Goal: Find specific page/section: Find specific page/section

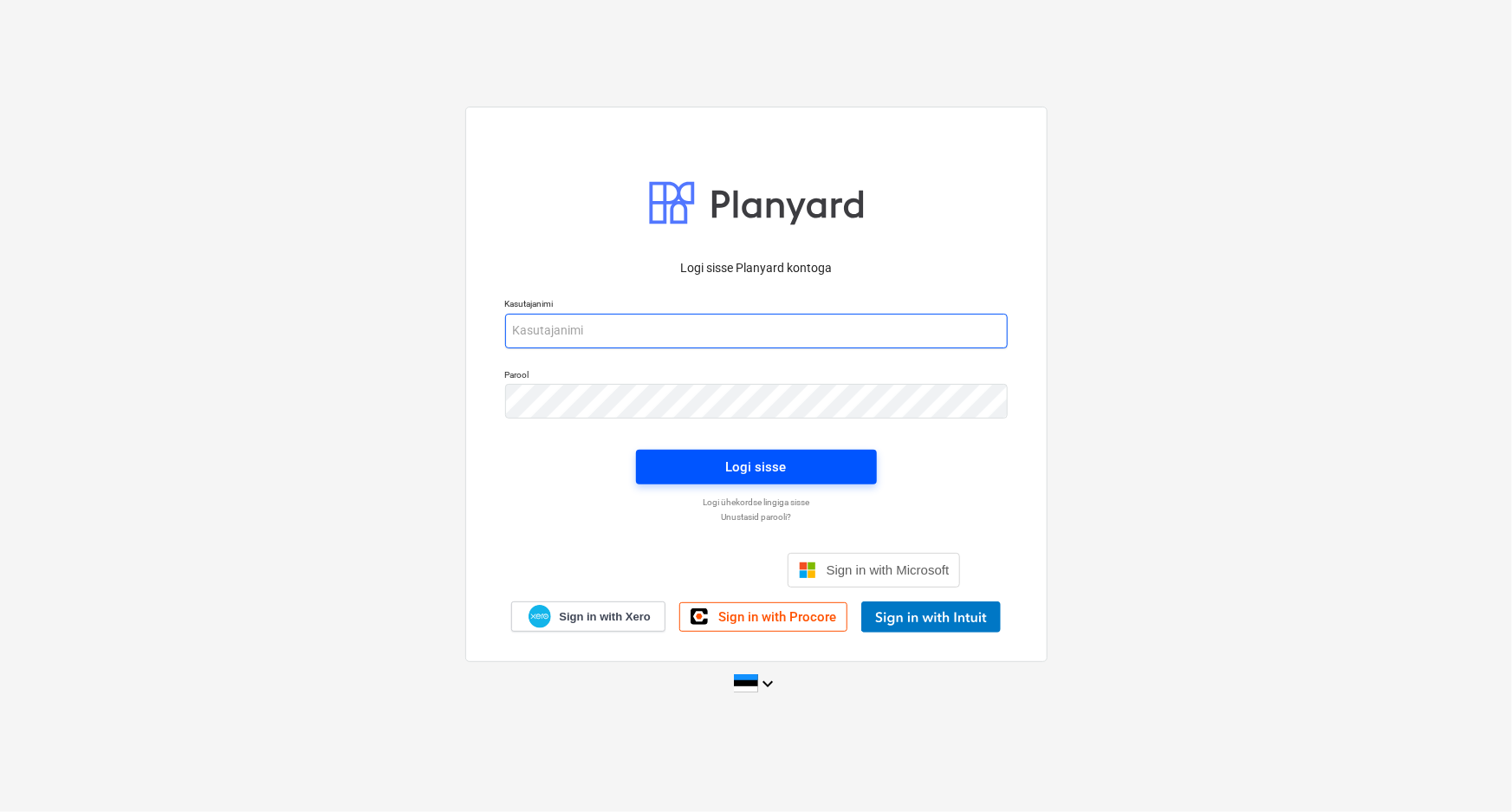
type input "[PERSON_NAME][EMAIL_ADDRESS][DOMAIN_NAME]"
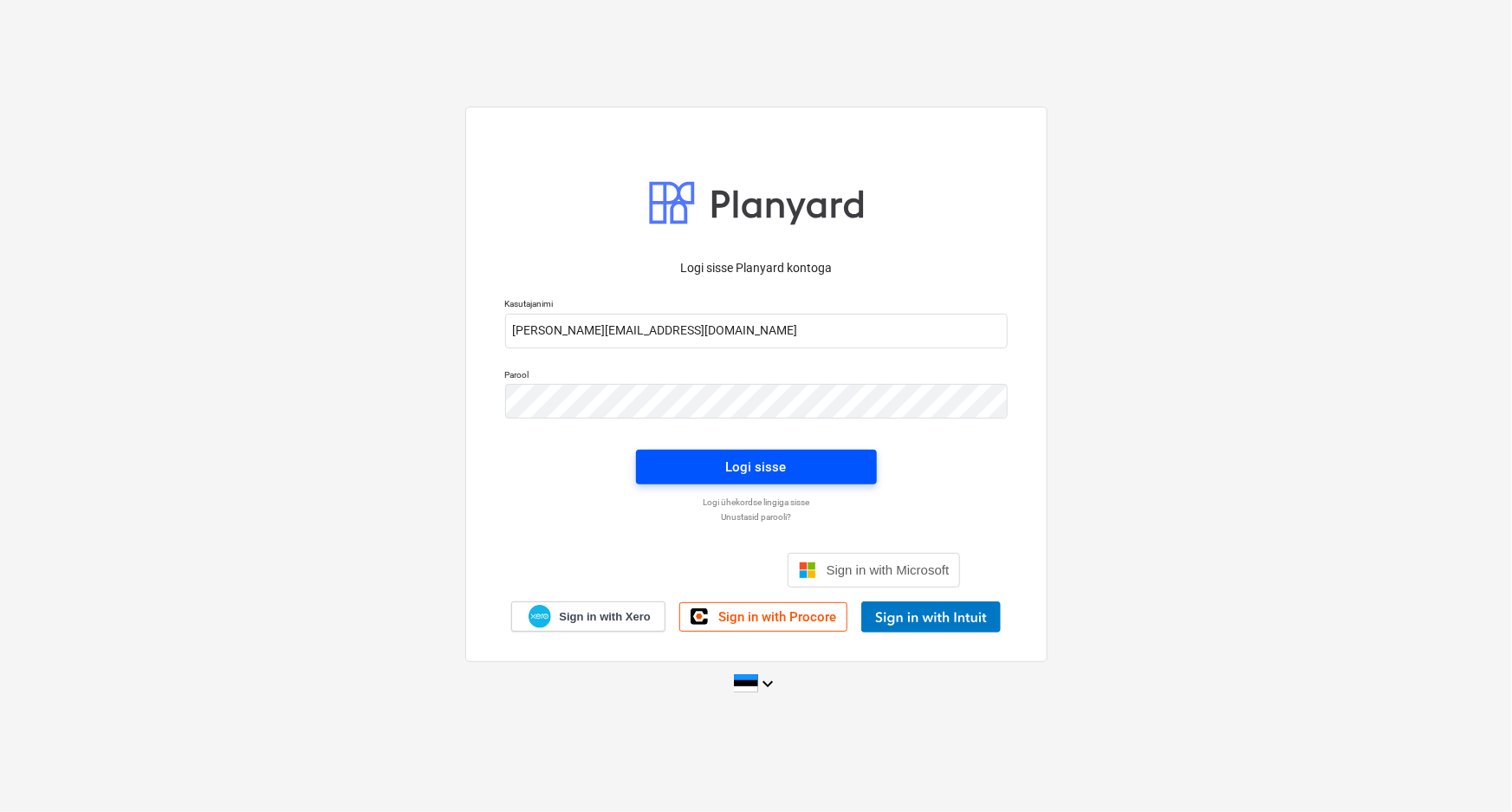
click at [758, 463] on div "Logi sisse" at bounding box center [757, 467] width 61 height 22
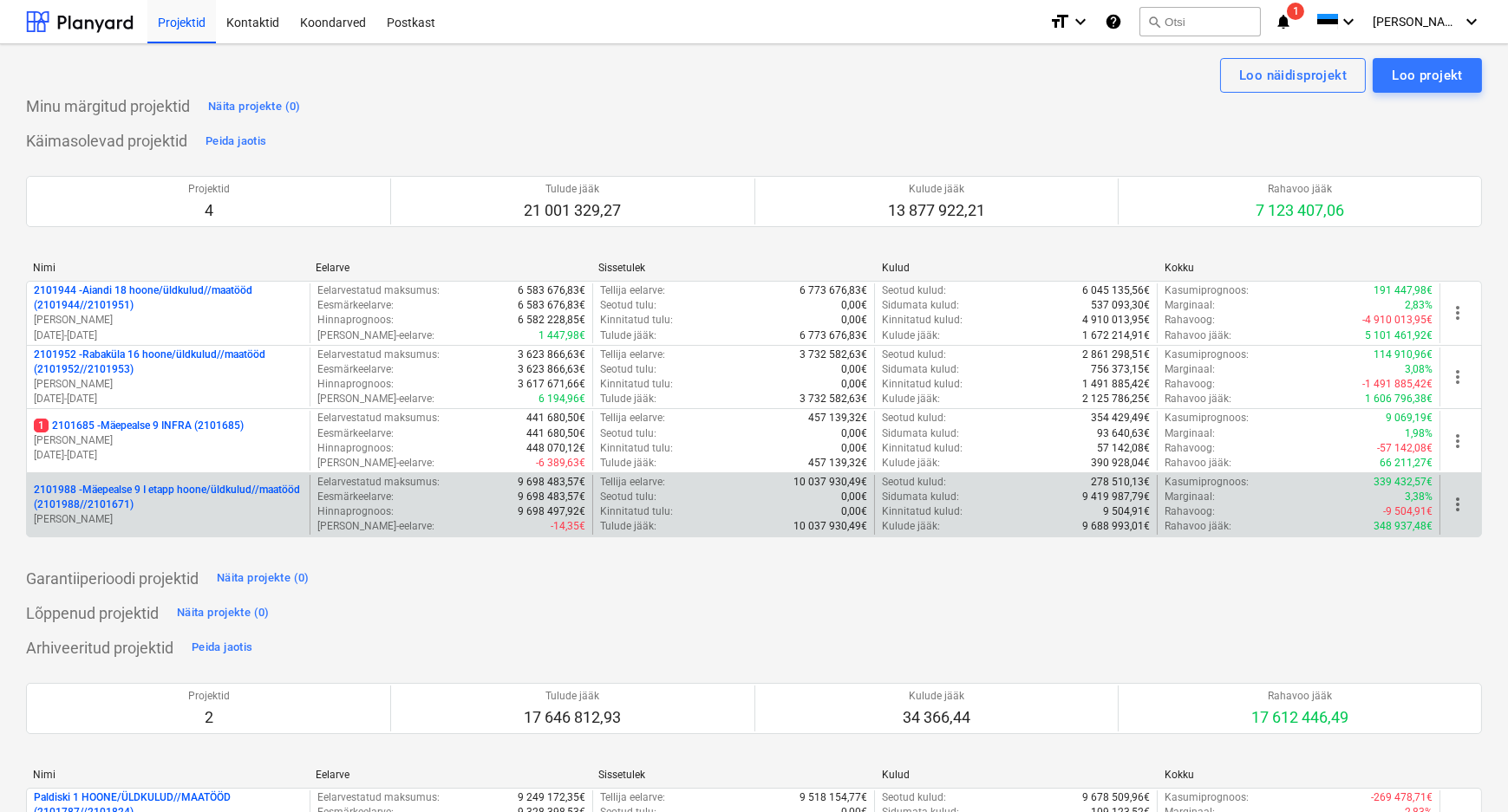
click at [155, 490] on p "2101988 - Mäepealse 9 I etapp hoone/üldkulud//maatööd (2101988//2101671)" at bounding box center [168, 498] width 269 height 30
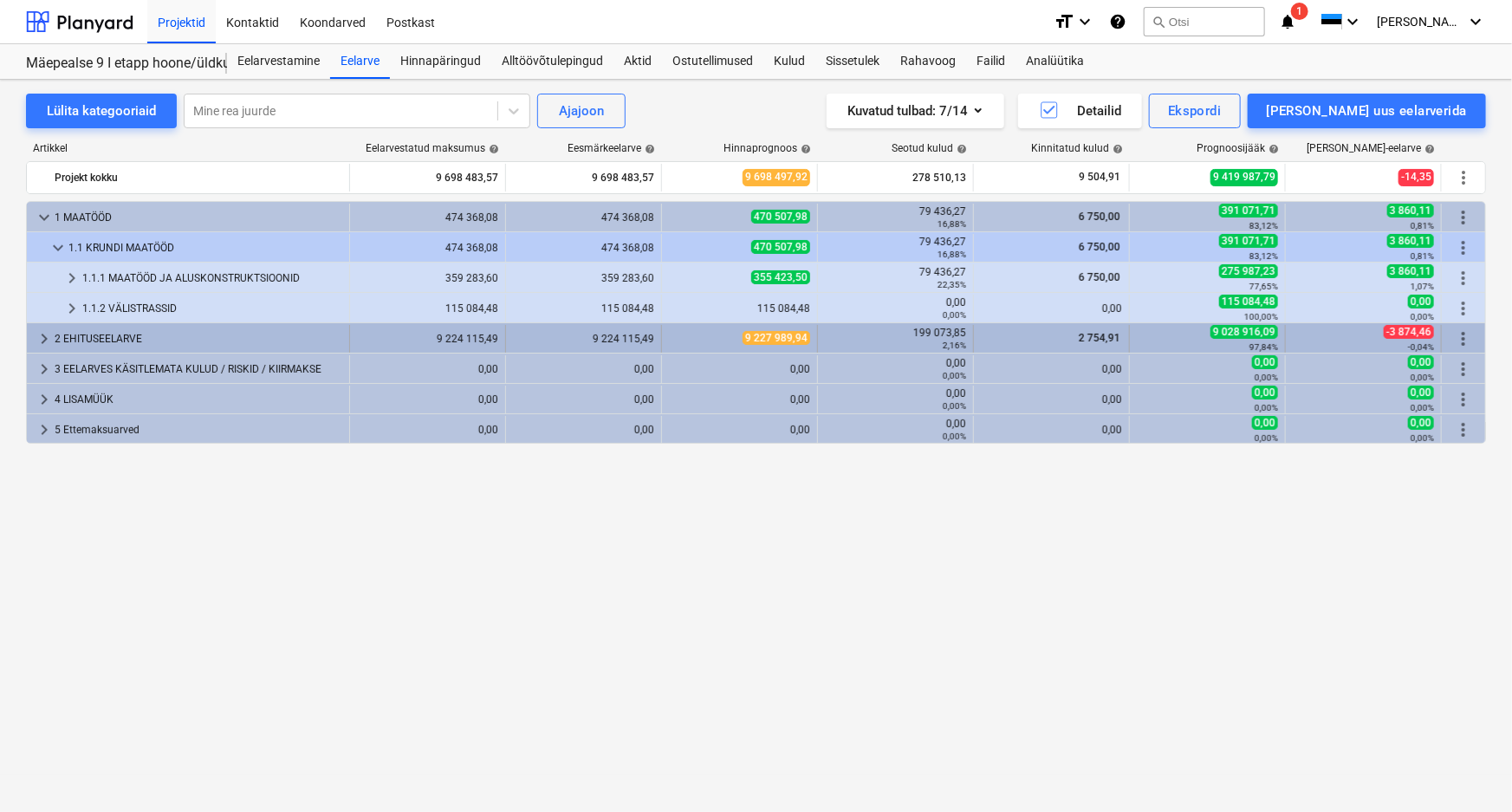
click at [42, 333] on span "keyboard_arrow_right" at bounding box center [44, 339] width 21 height 21
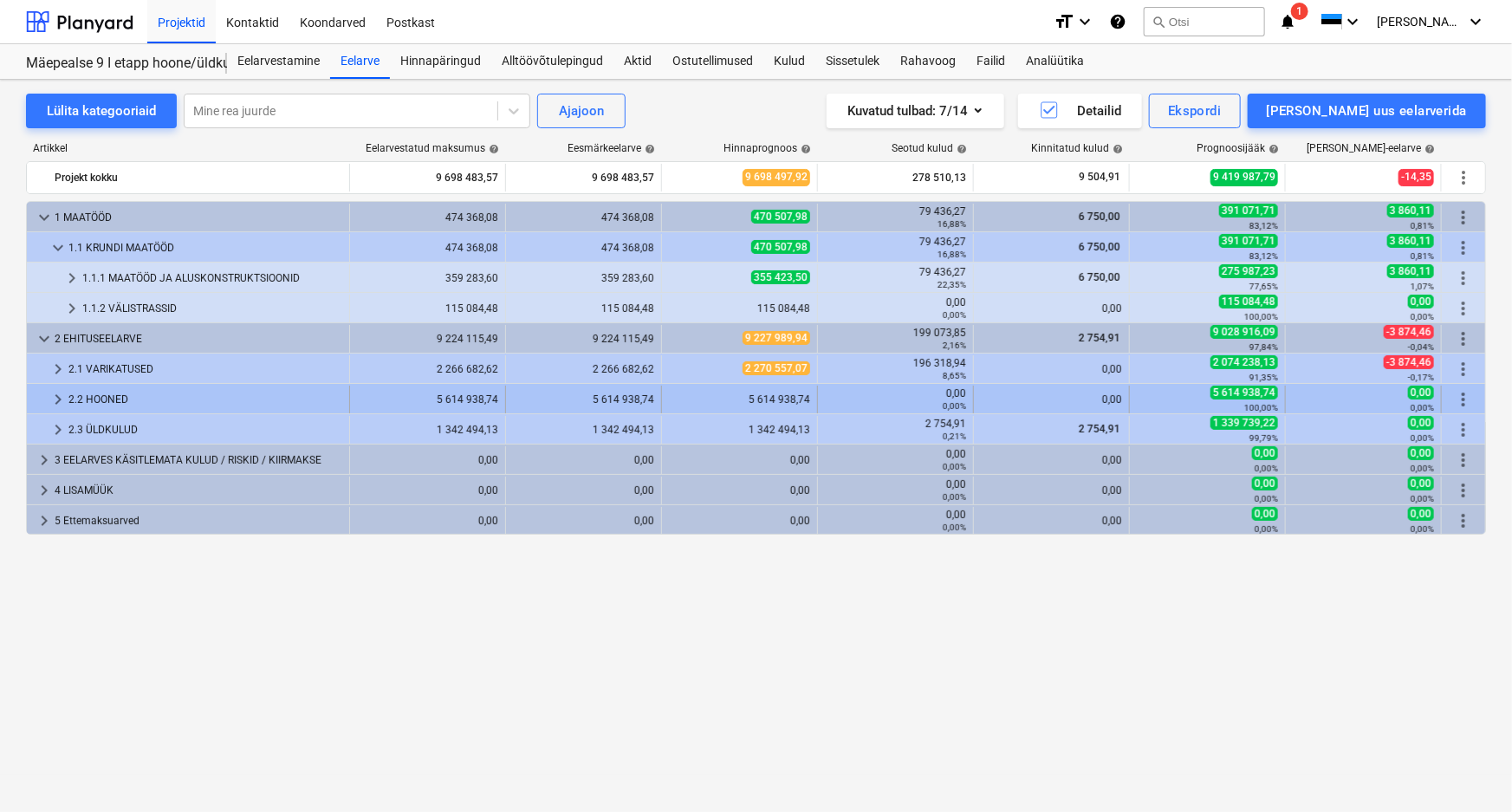
click at [58, 398] on span "keyboard_arrow_right" at bounding box center [57, 399] width 21 height 21
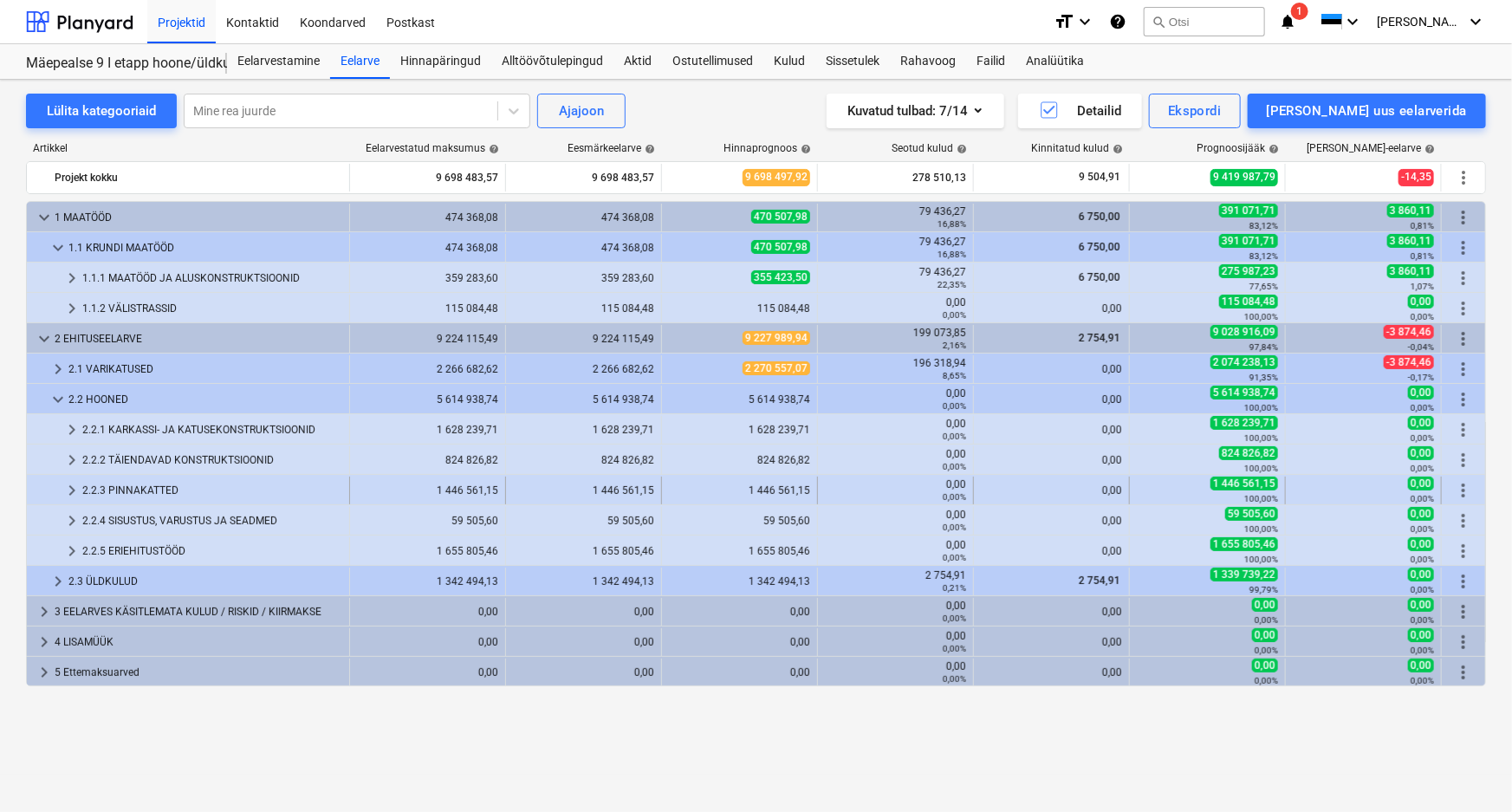
click at [70, 487] on span "keyboard_arrow_right" at bounding box center [72, 490] width 21 height 21
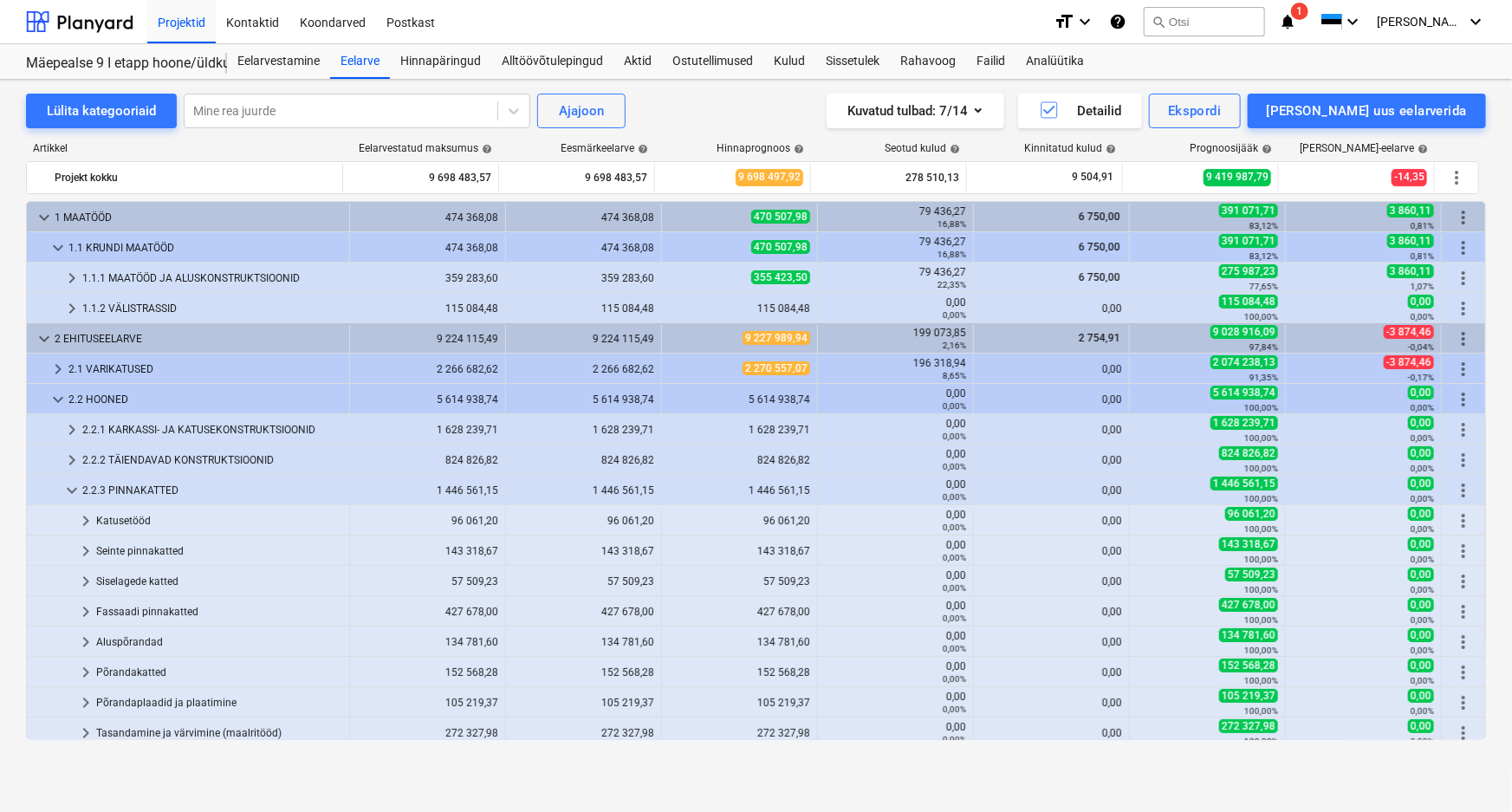
click at [70, 487] on span "keyboard_arrow_down" at bounding box center [72, 490] width 21 height 21
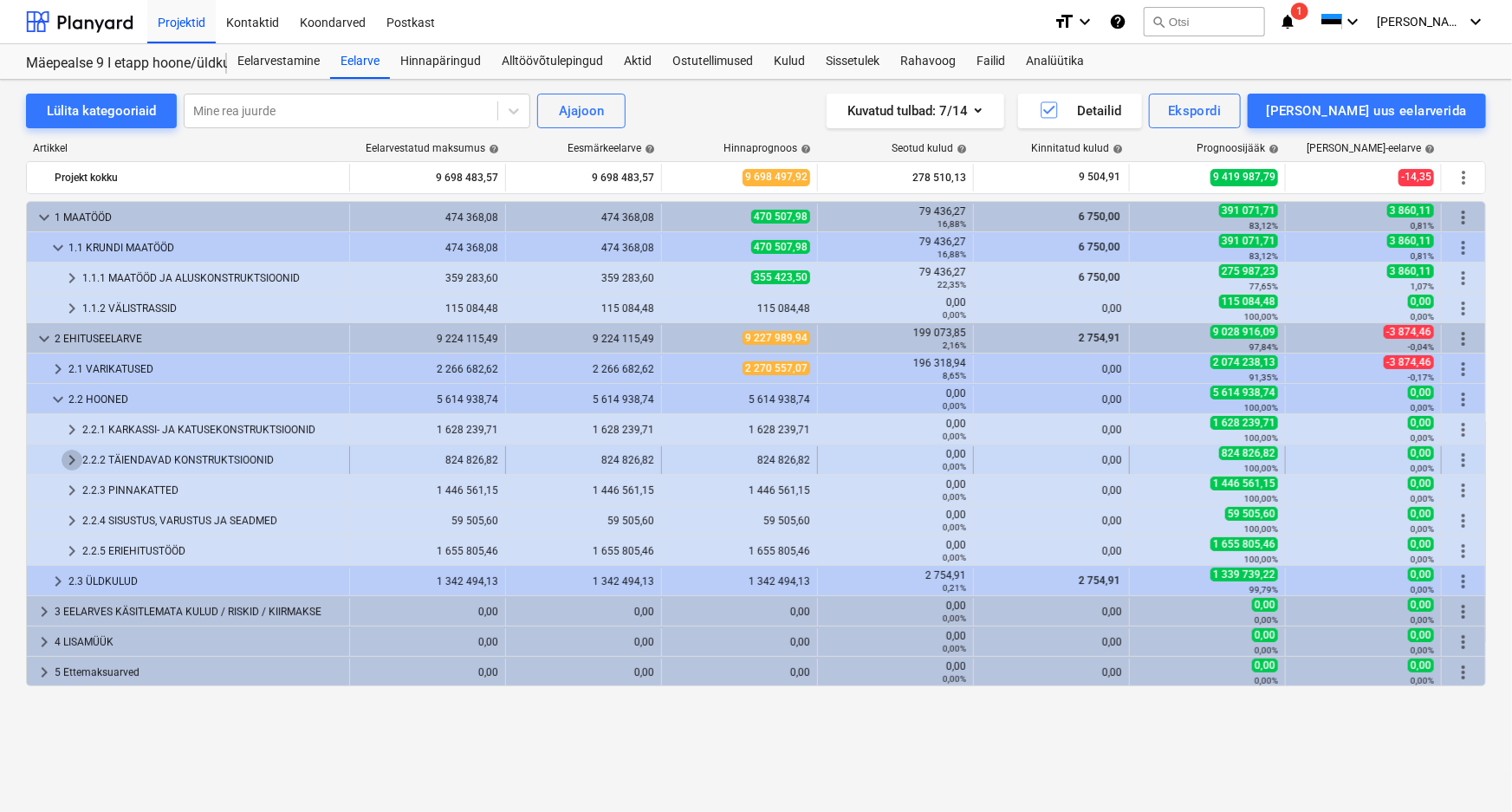
click at [63, 454] on span "keyboard_arrow_right" at bounding box center [72, 460] width 21 height 21
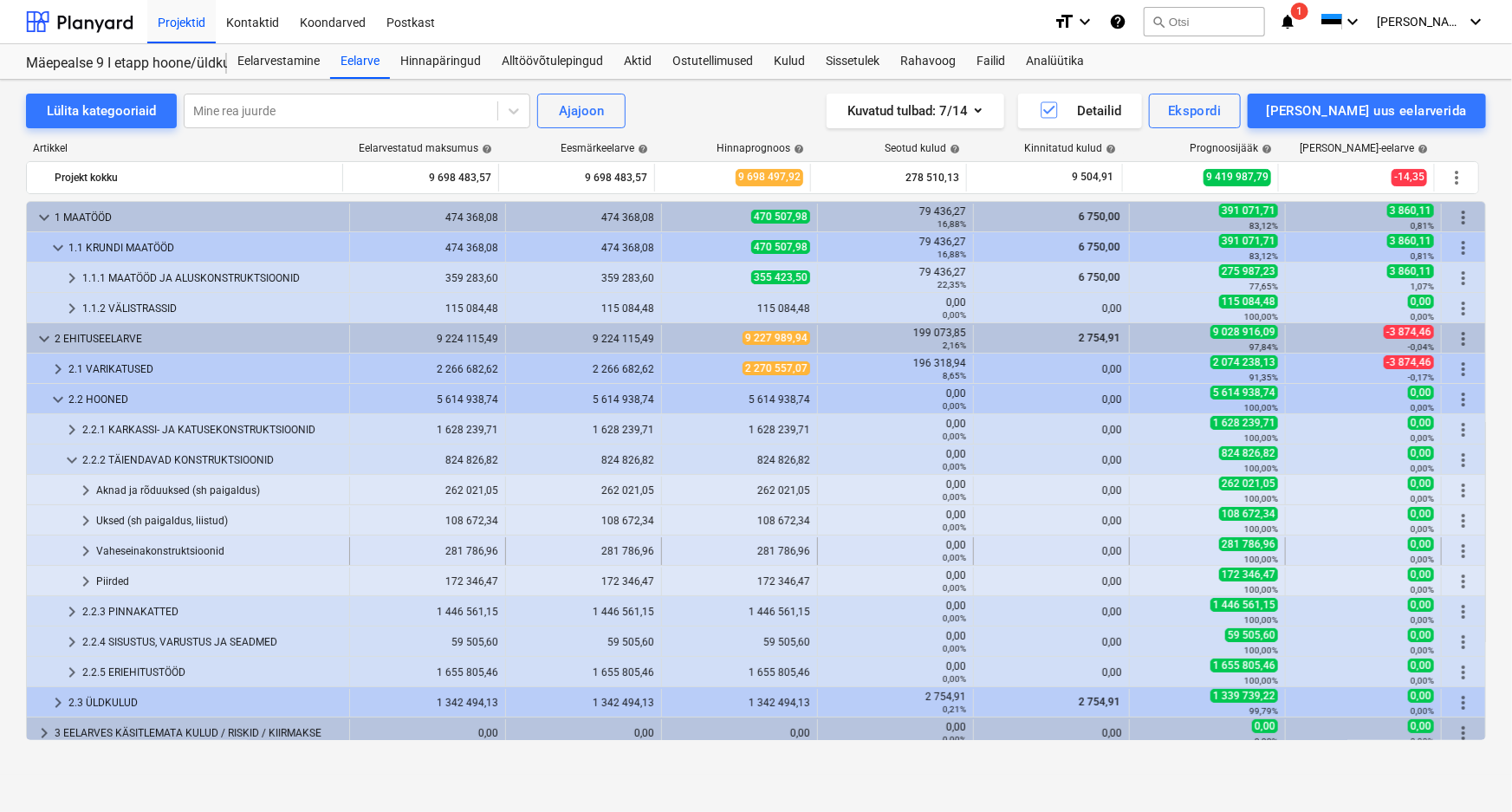
click at [103, 546] on div "Vaheseinakonstruktsioonid" at bounding box center [219, 551] width 246 height 28
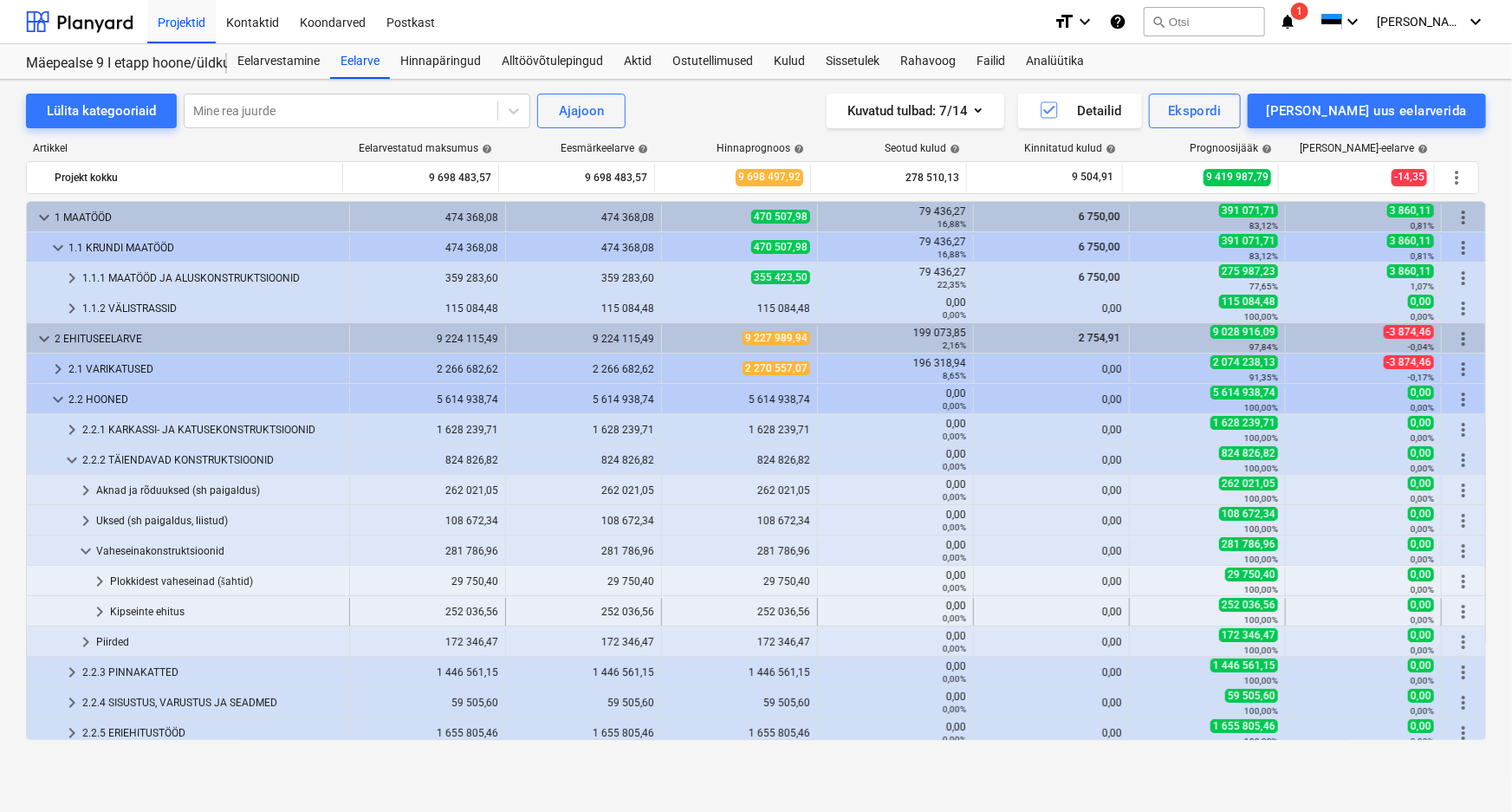
click at [99, 613] on span "keyboard_arrow_right" at bounding box center [99, 612] width 21 height 21
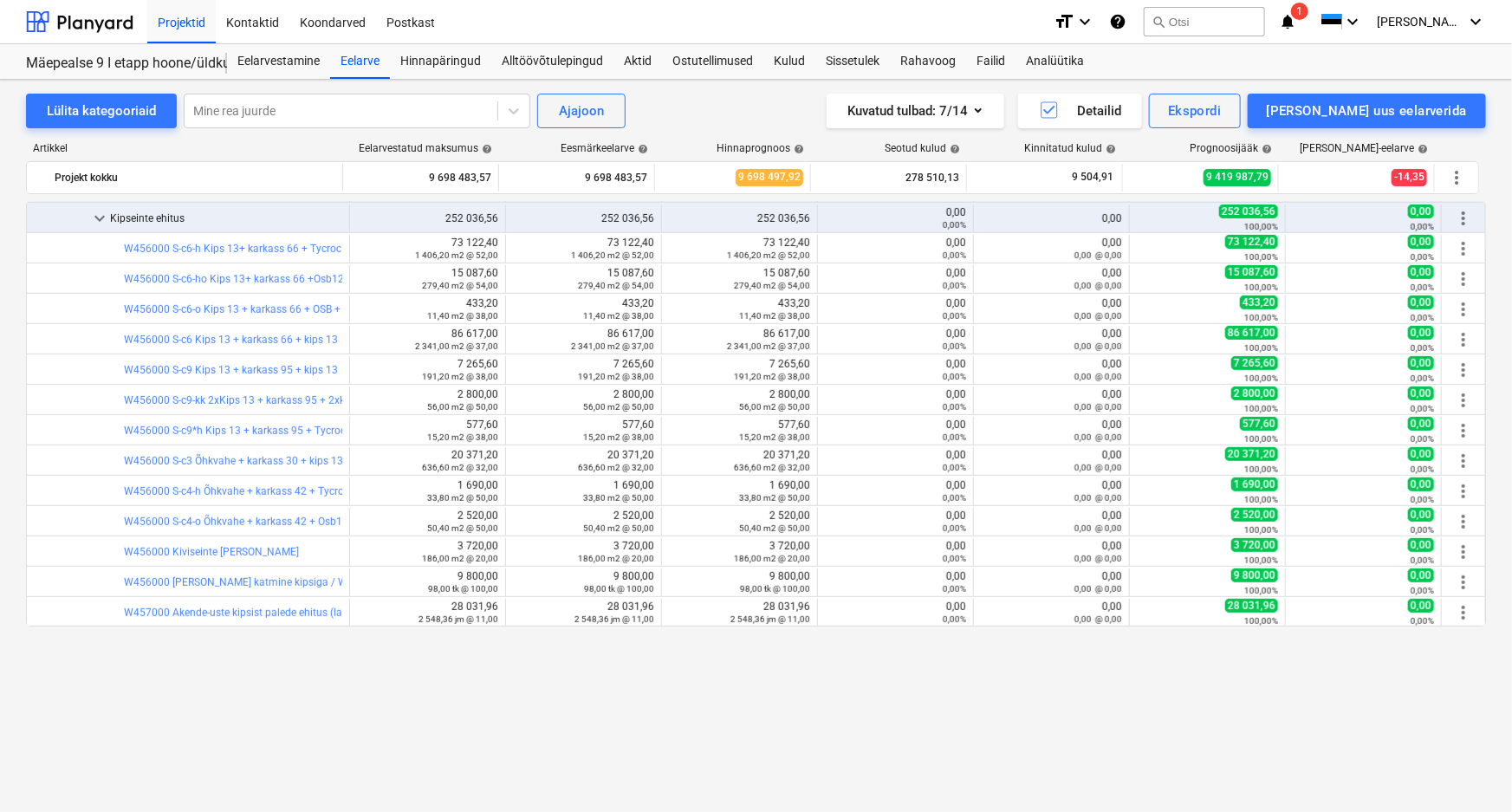
scroll to position [236, 0]
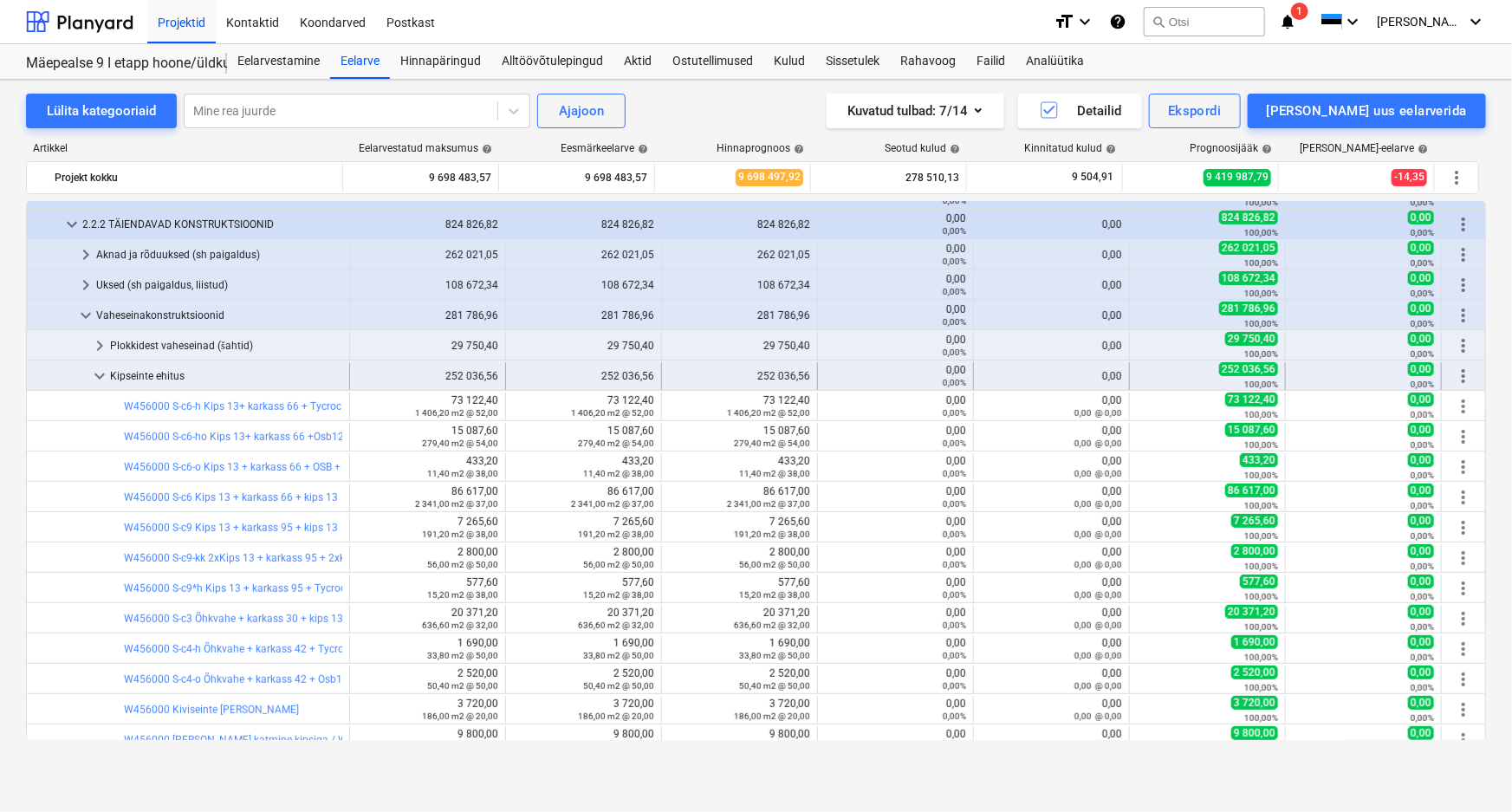
click at [101, 375] on span "keyboard_arrow_down" at bounding box center [99, 375] width 21 height 21
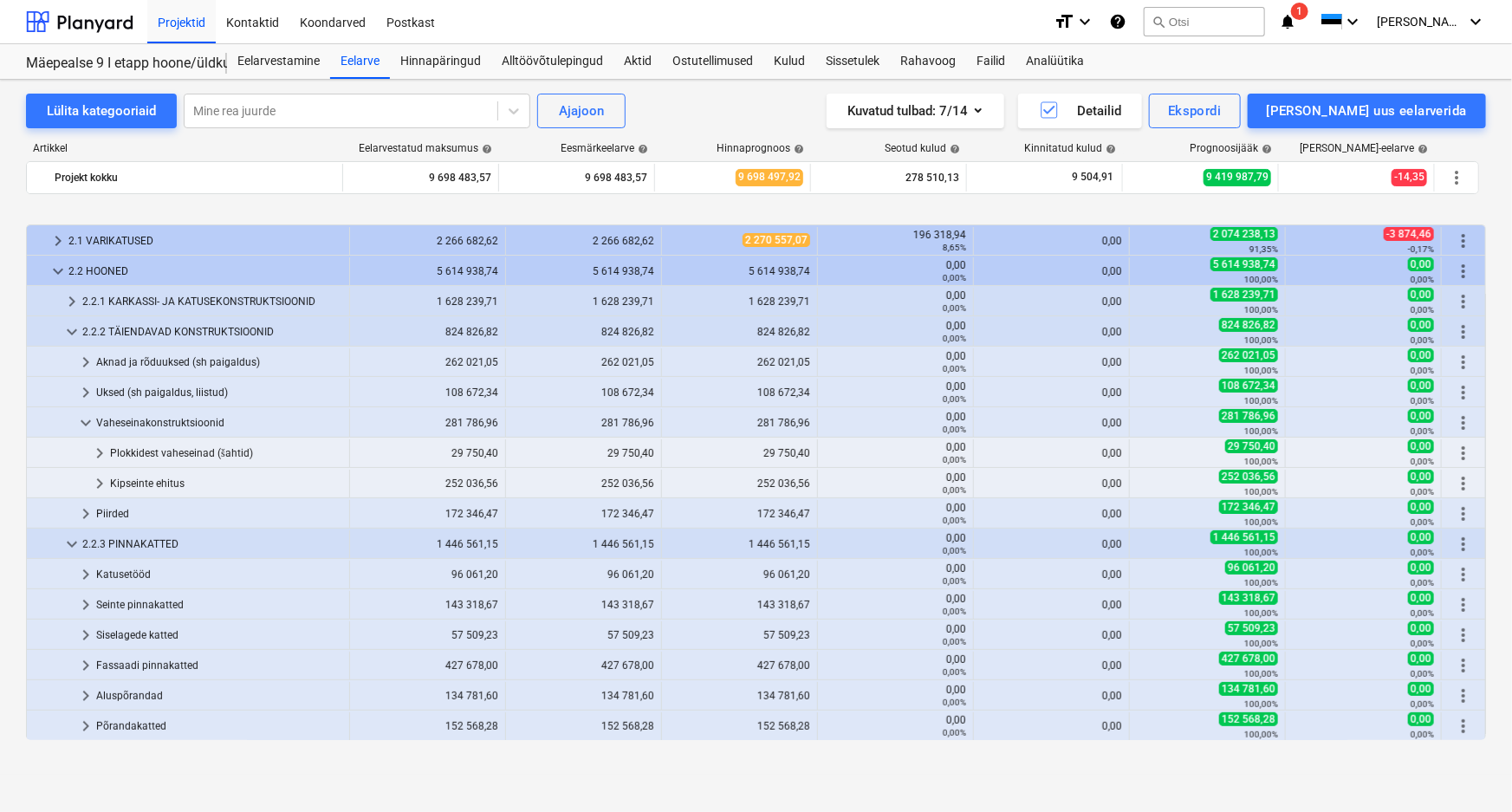
scroll to position [207, 0]
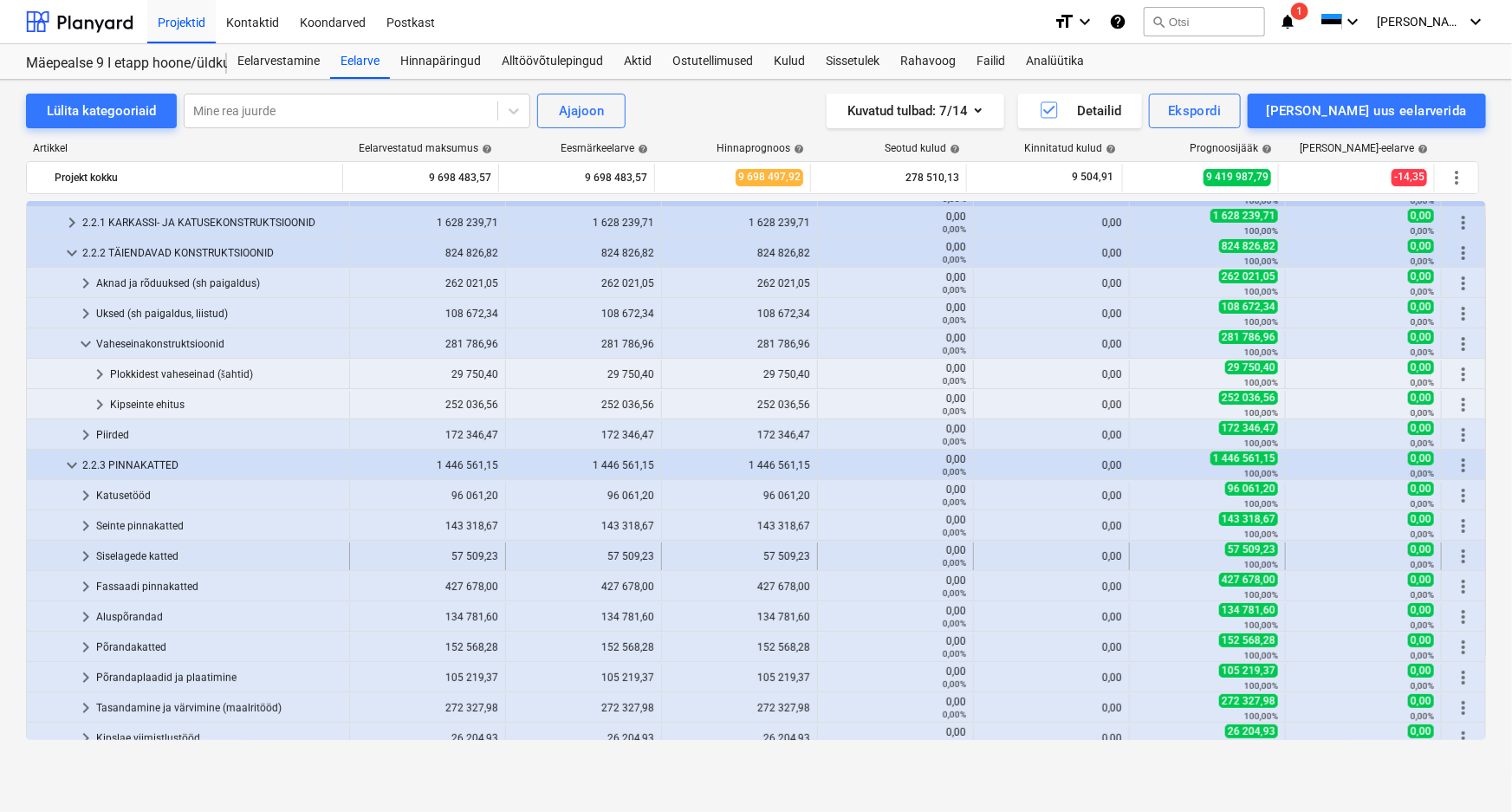
click at [87, 557] on span "keyboard_arrow_right" at bounding box center [85, 556] width 21 height 21
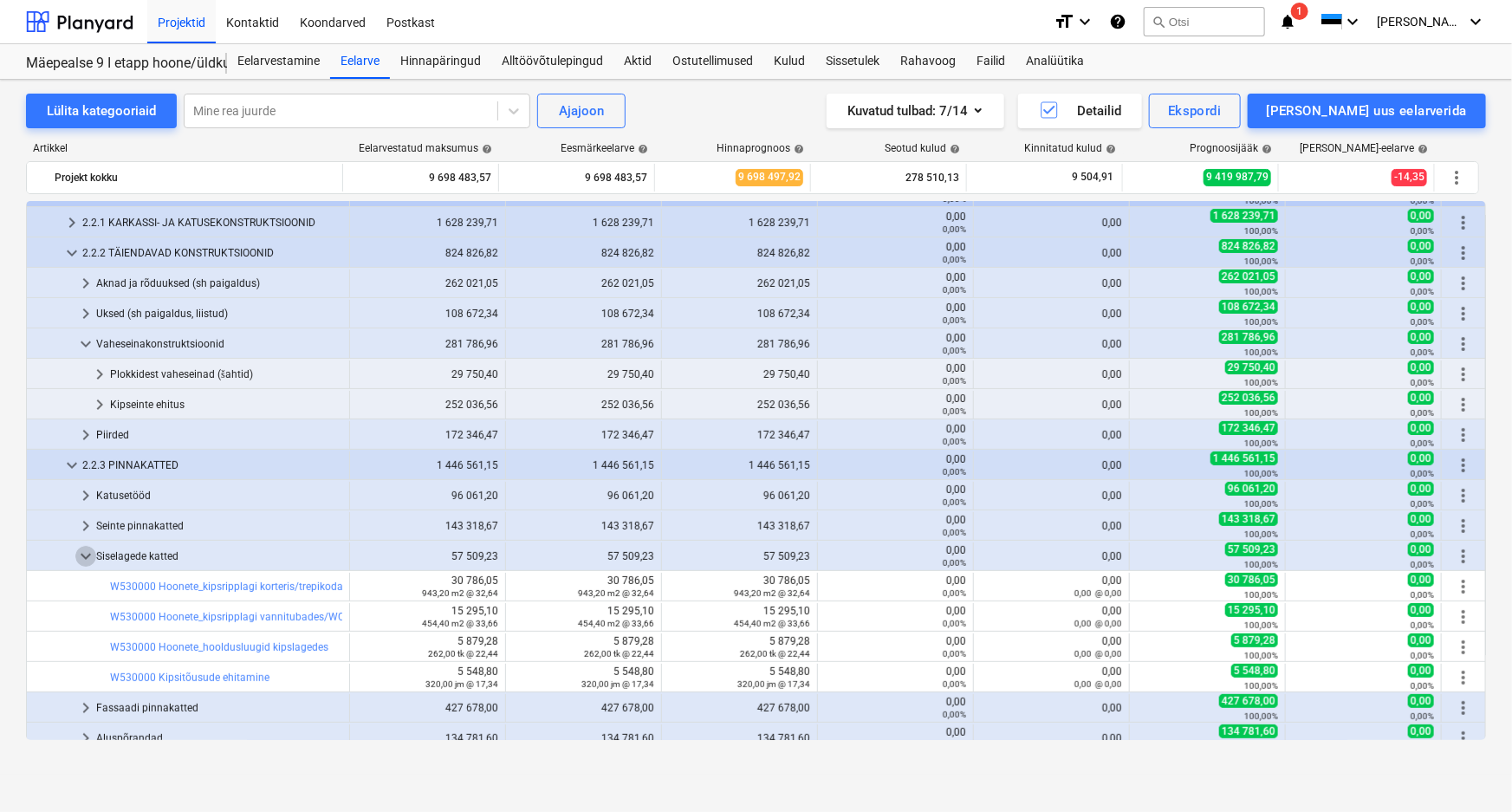
click at [87, 557] on span "keyboard_arrow_down" at bounding box center [85, 556] width 21 height 21
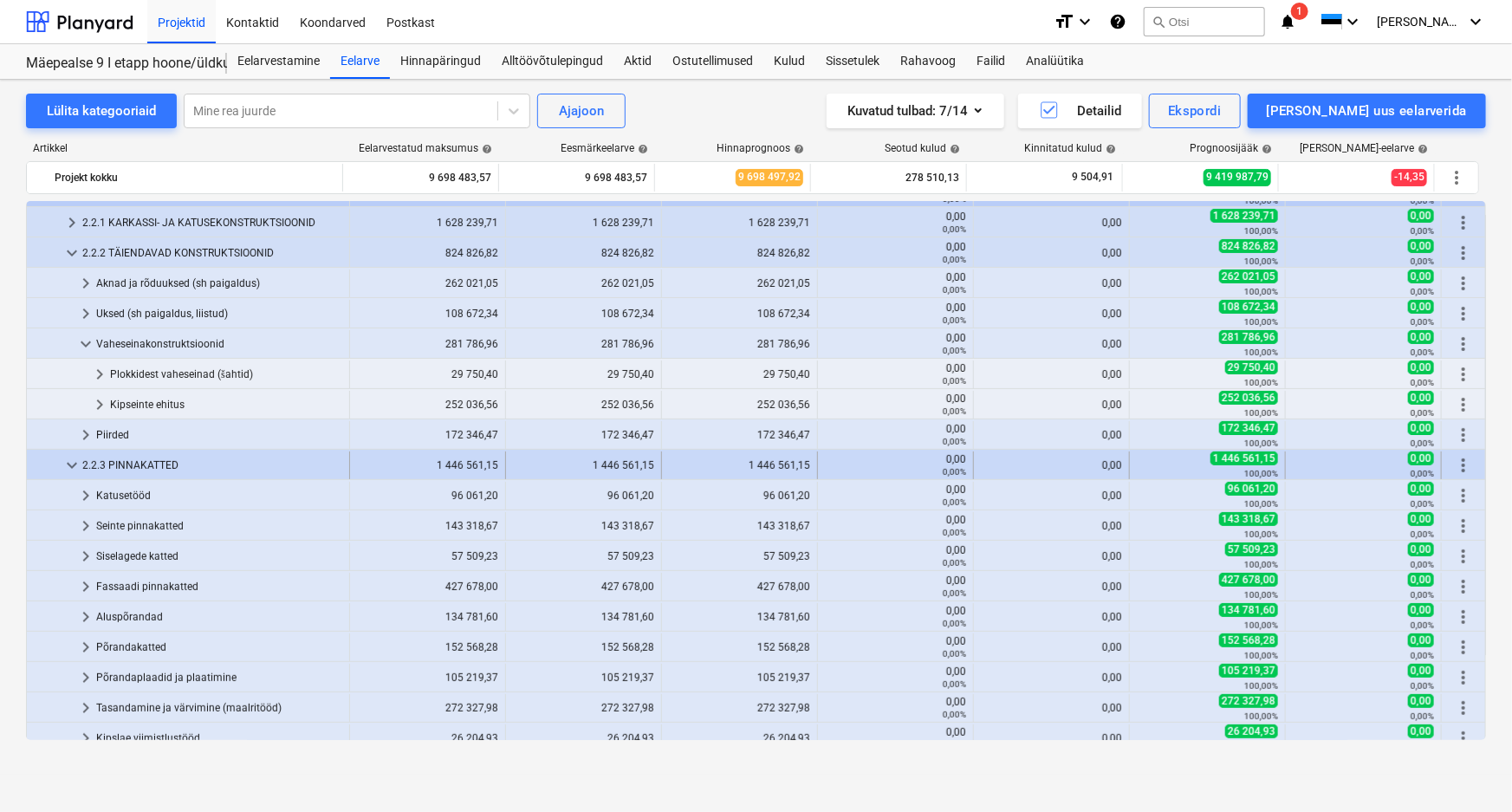
click at [68, 467] on span "keyboard_arrow_down" at bounding box center [72, 465] width 21 height 21
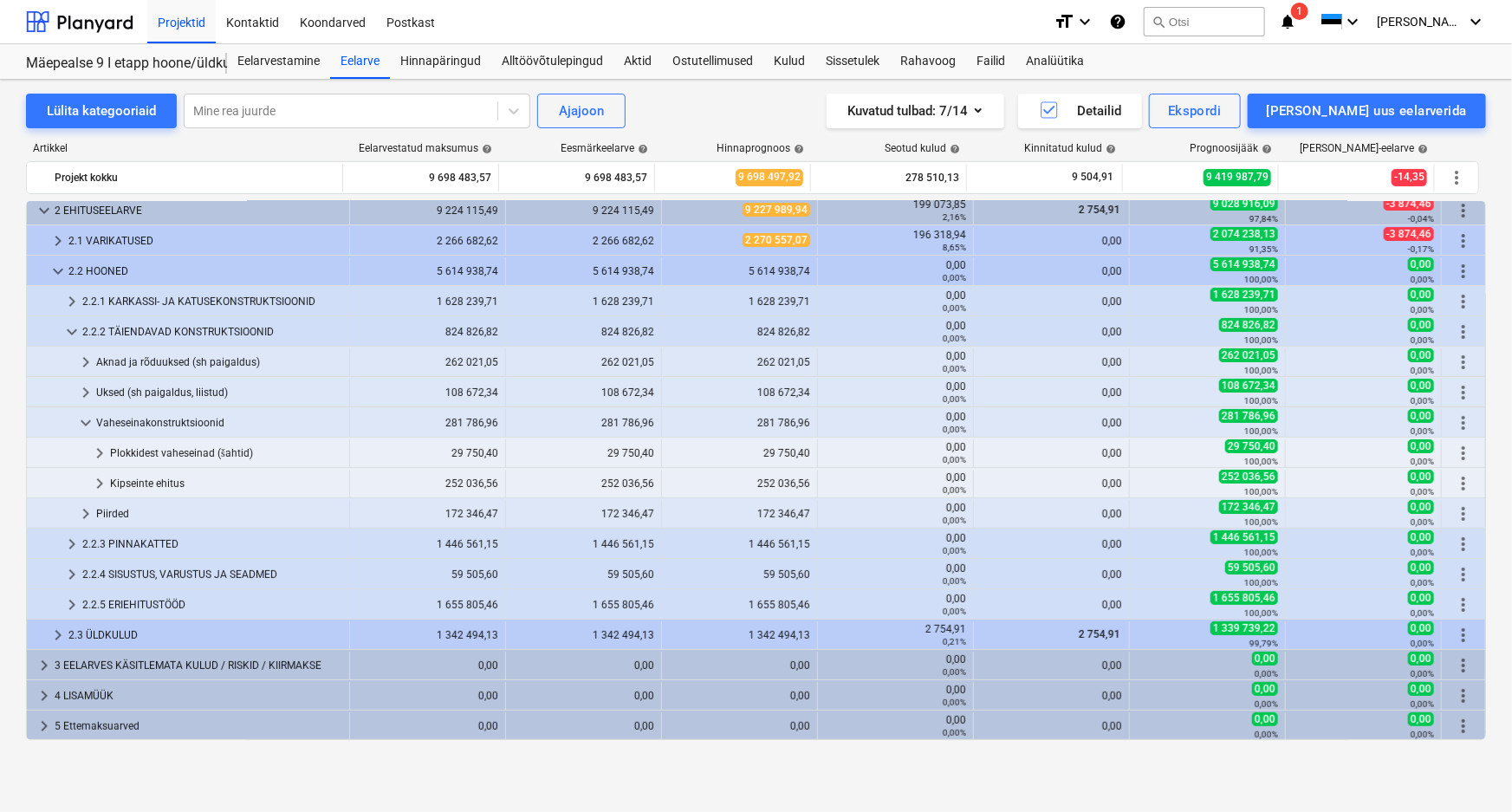
scroll to position [128, 0]
click at [95, 481] on span "keyboard_arrow_right" at bounding box center [99, 483] width 21 height 21
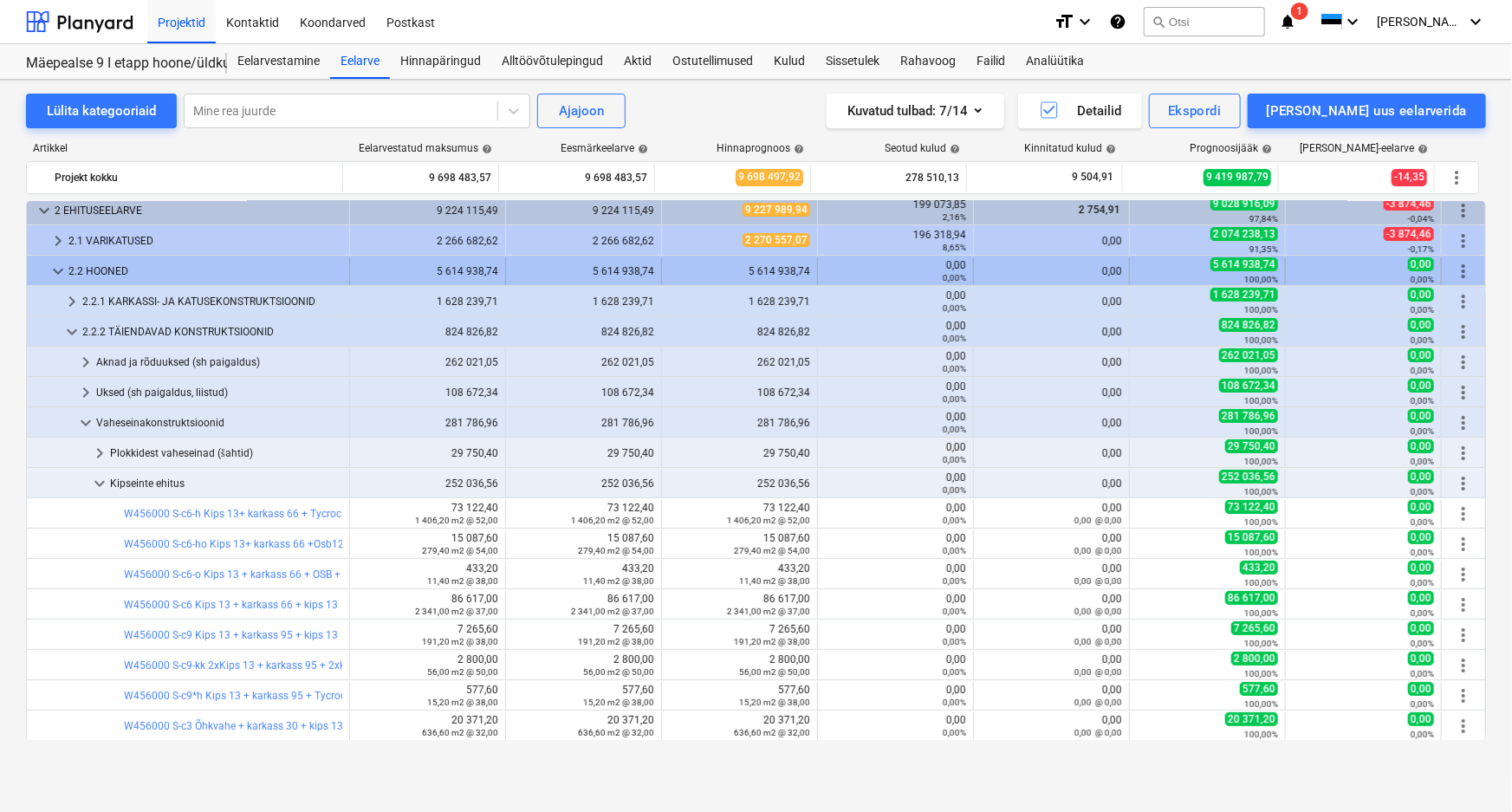
click at [55, 273] on span "keyboard_arrow_down" at bounding box center [57, 270] width 21 height 21
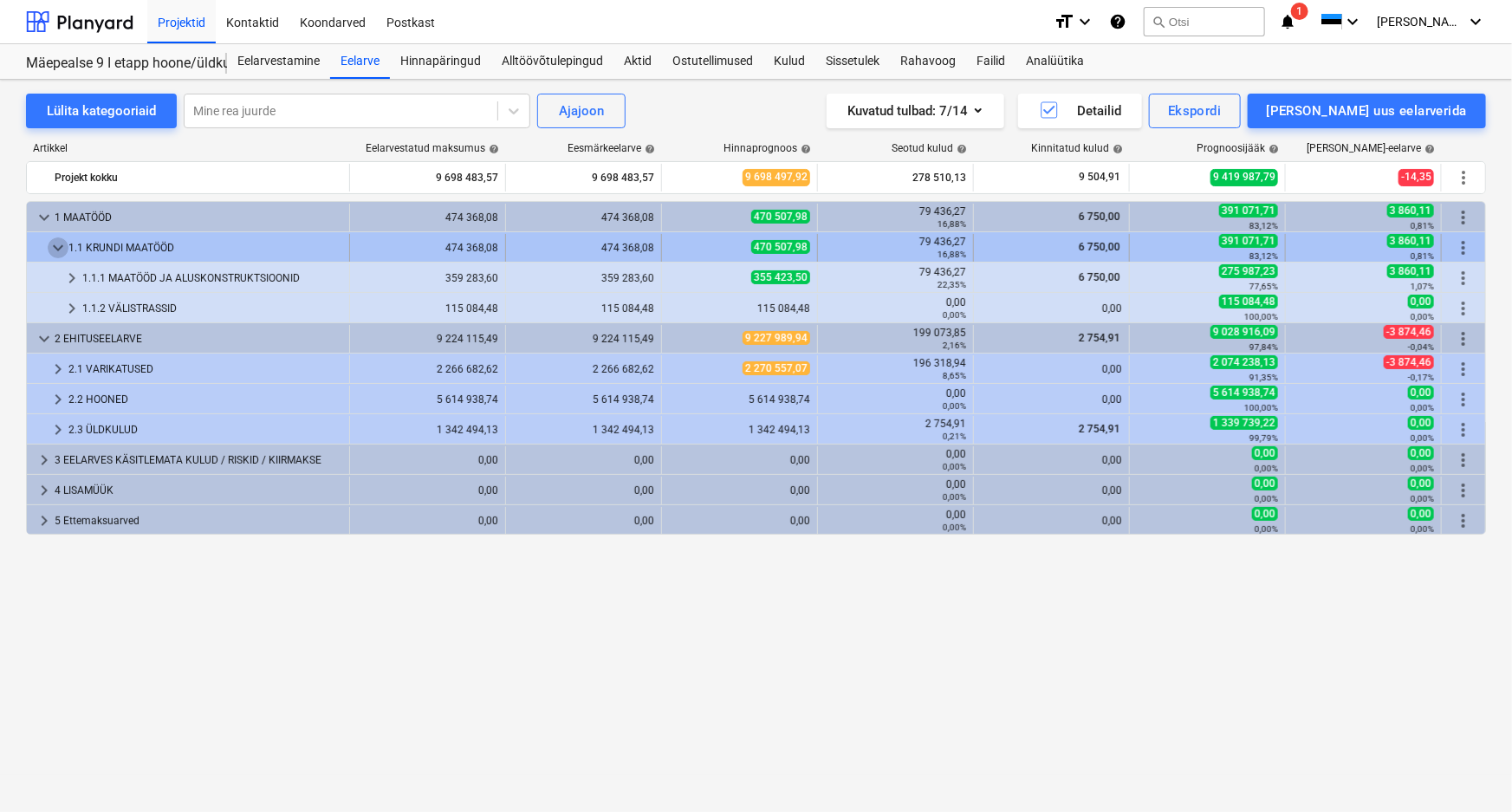
click at [53, 249] on span "keyboard_arrow_down" at bounding box center [57, 247] width 21 height 21
